Goal: Transaction & Acquisition: Book appointment/travel/reservation

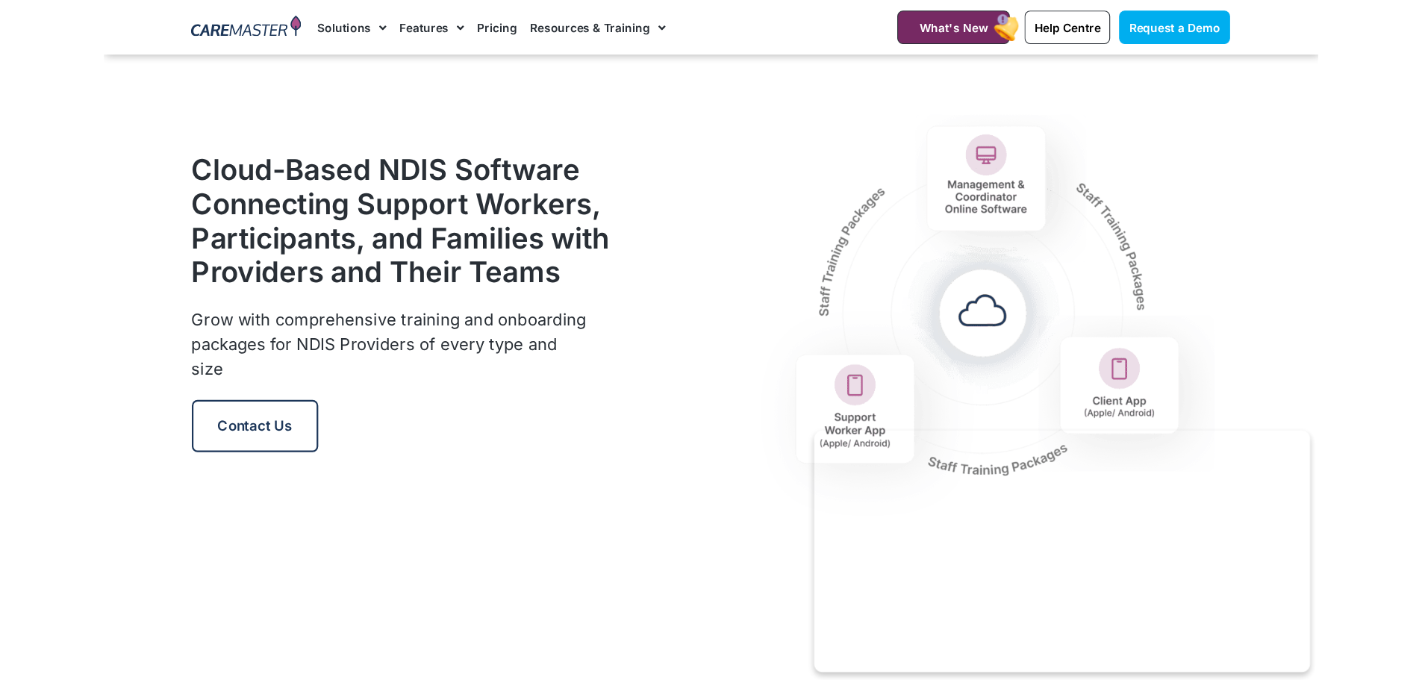
scroll to position [1567, 0]
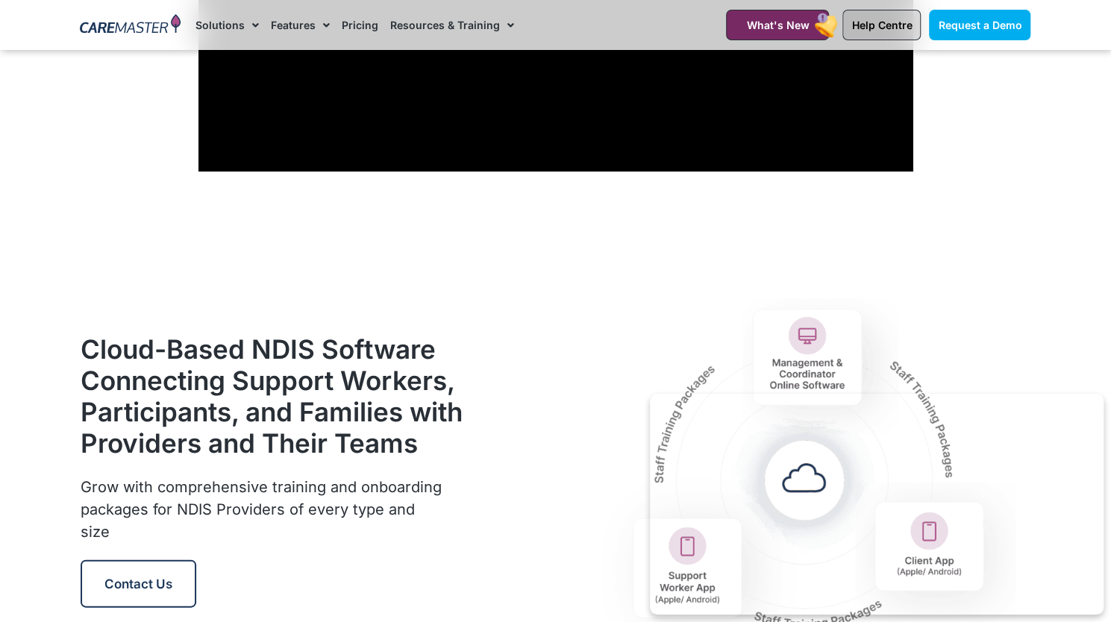
click at [867, 20] on span "Help Centre" at bounding box center [882, 25] width 60 height 13
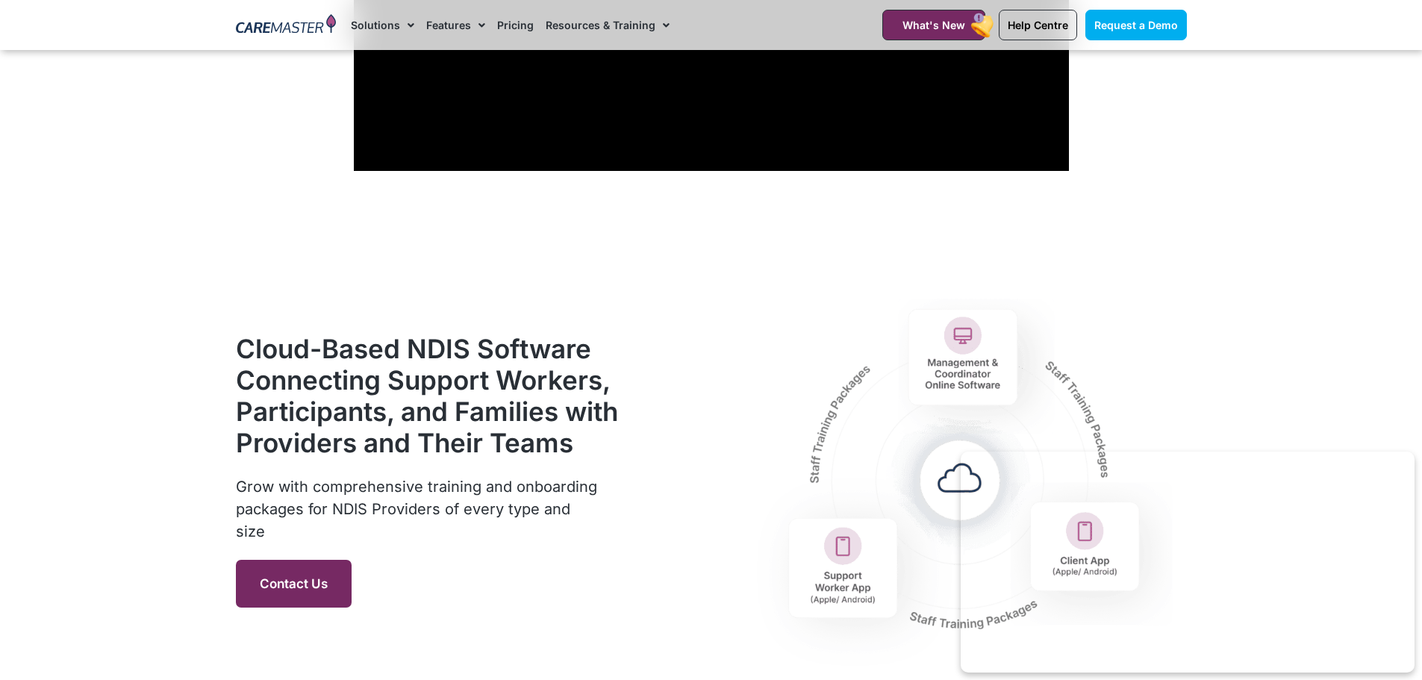
click at [316, 586] on span "Contact Us" at bounding box center [294, 583] width 68 height 15
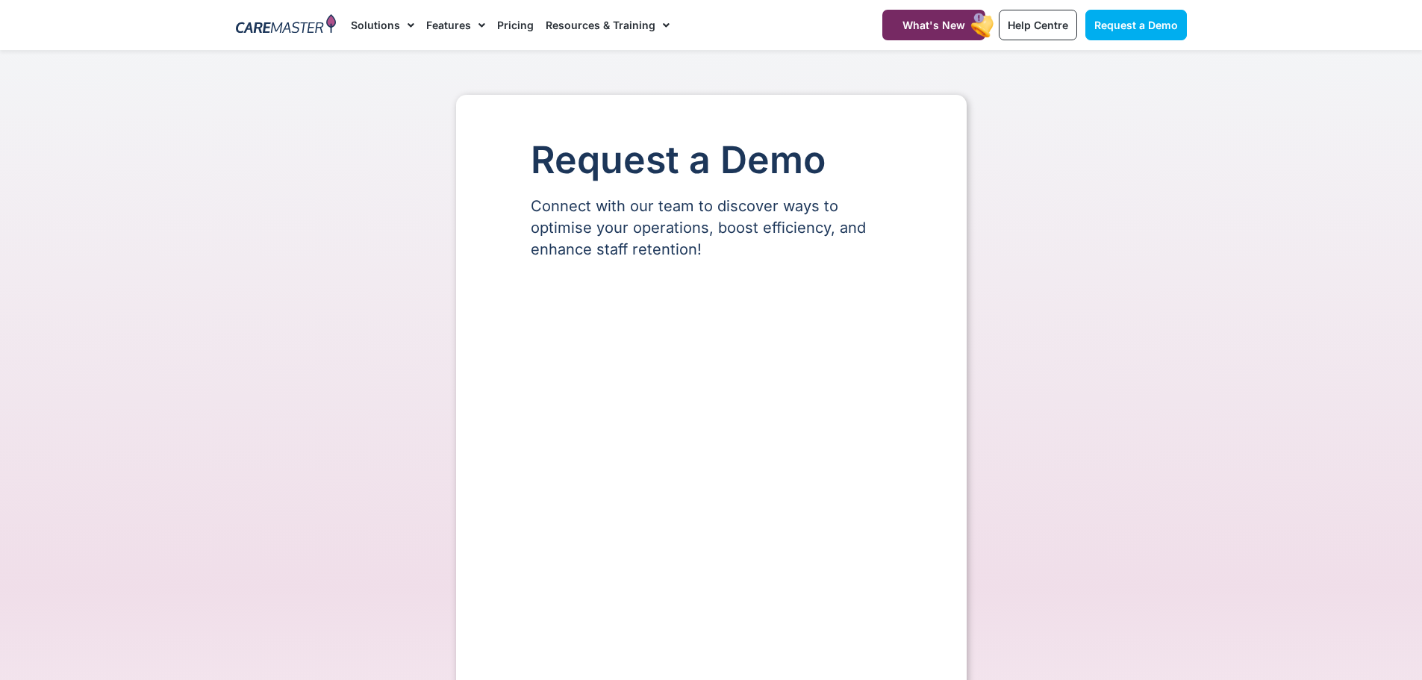
select select "**"
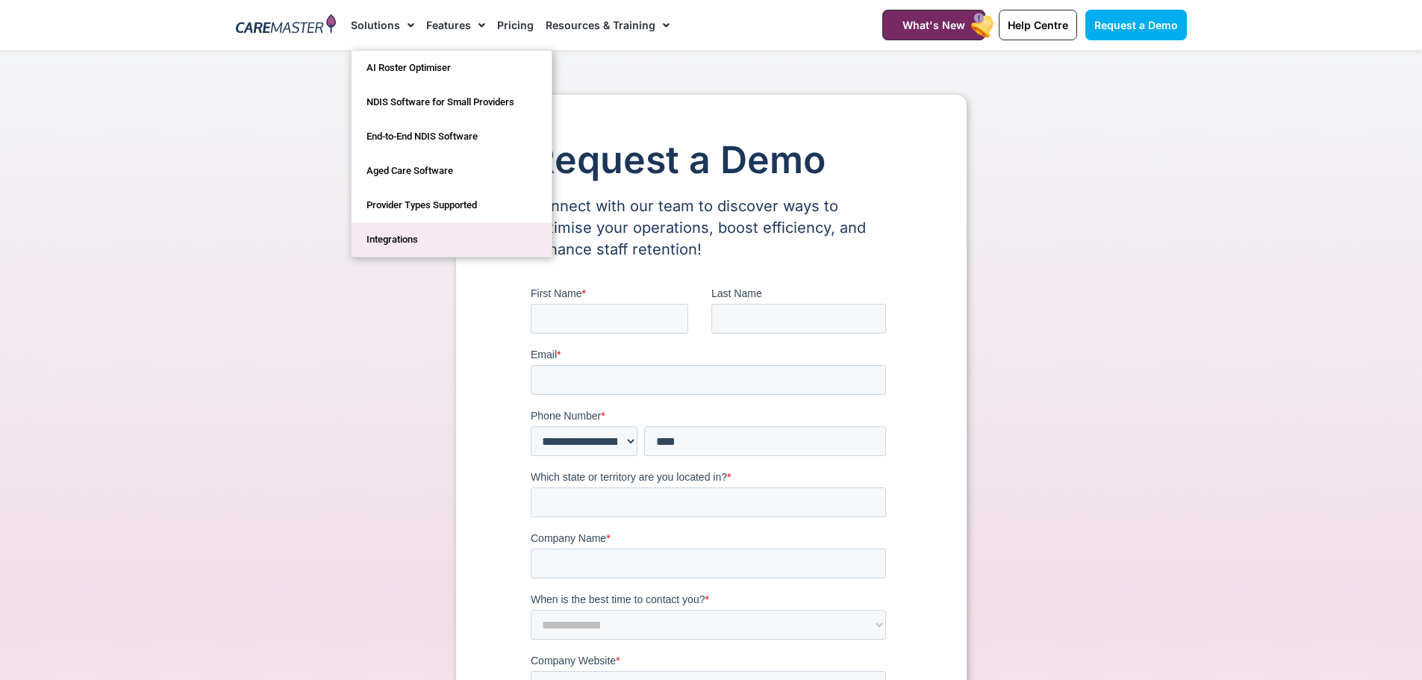
click at [410, 234] on link "Integrations" at bounding box center [452, 239] width 200 height 34
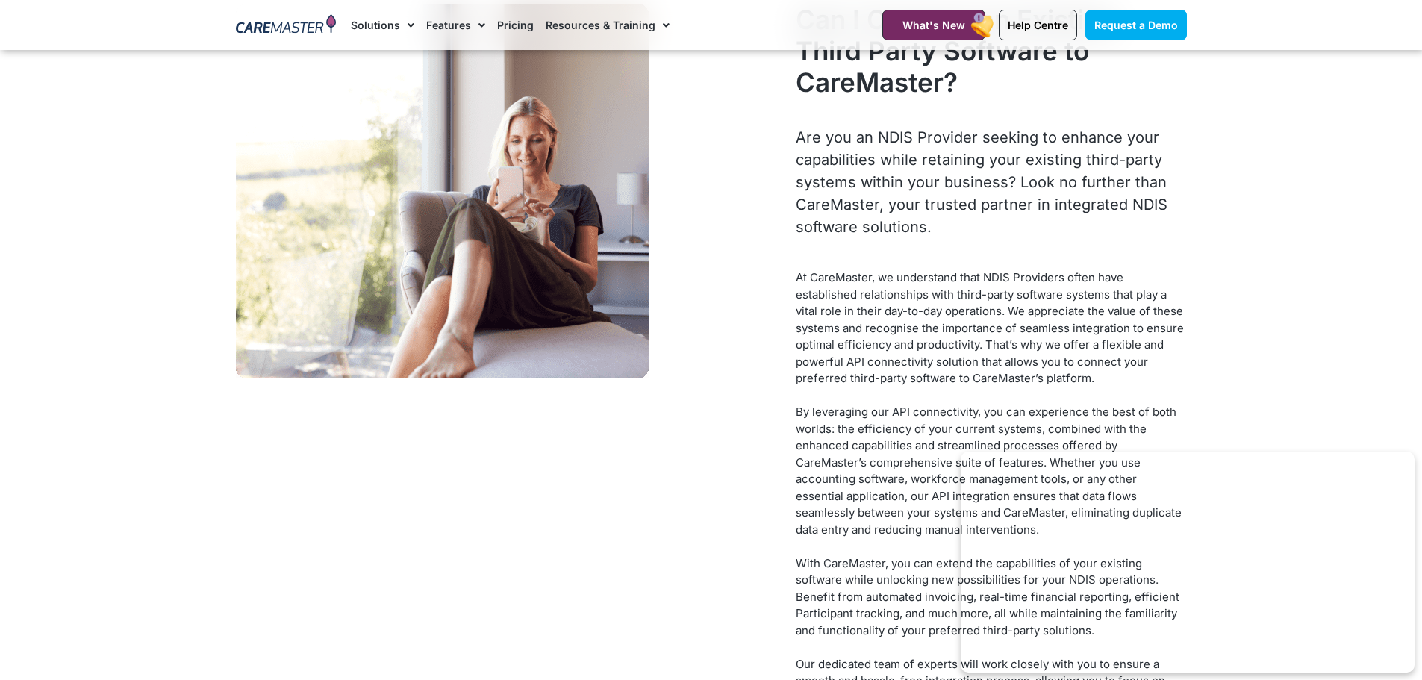
scroll to position [5896, 0]
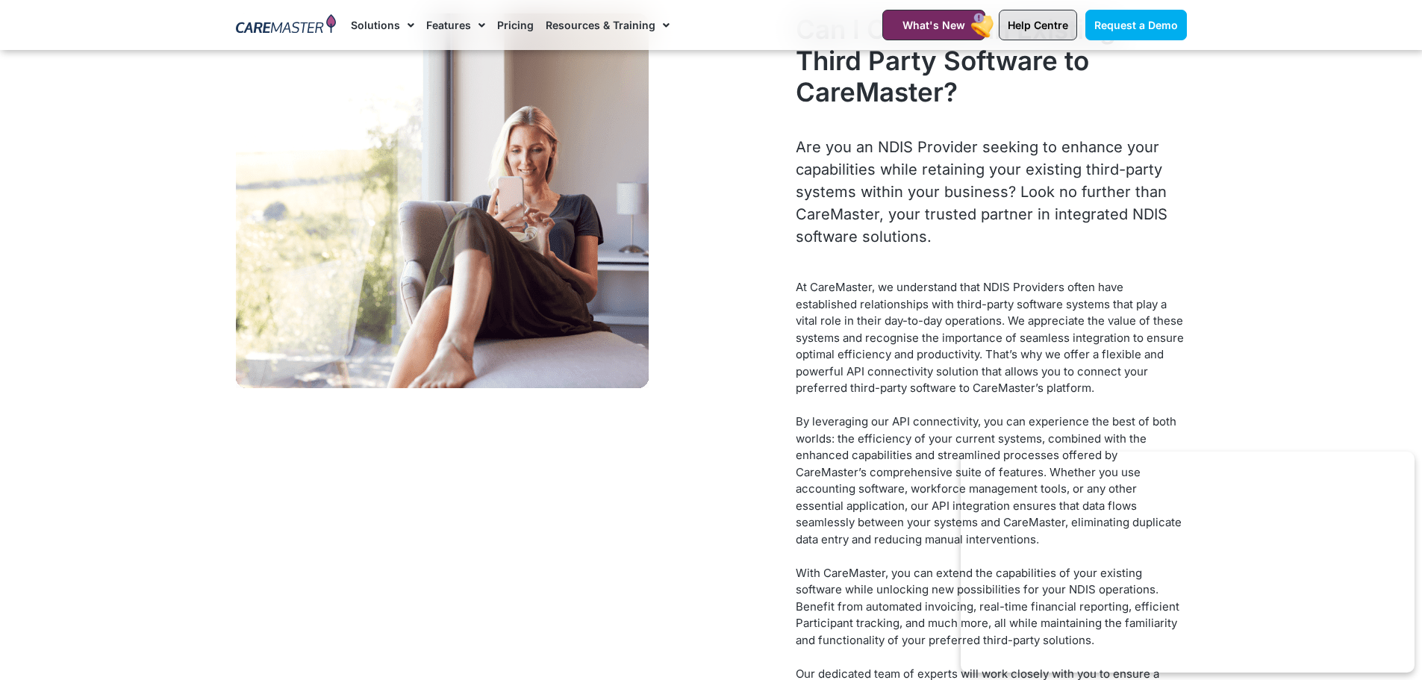
click at [1049, 24] on span "Help Centre" at bounding box center [1038, 25] width 60 height 13
